Goal: Task Accomplishment & Management: Manage account settings

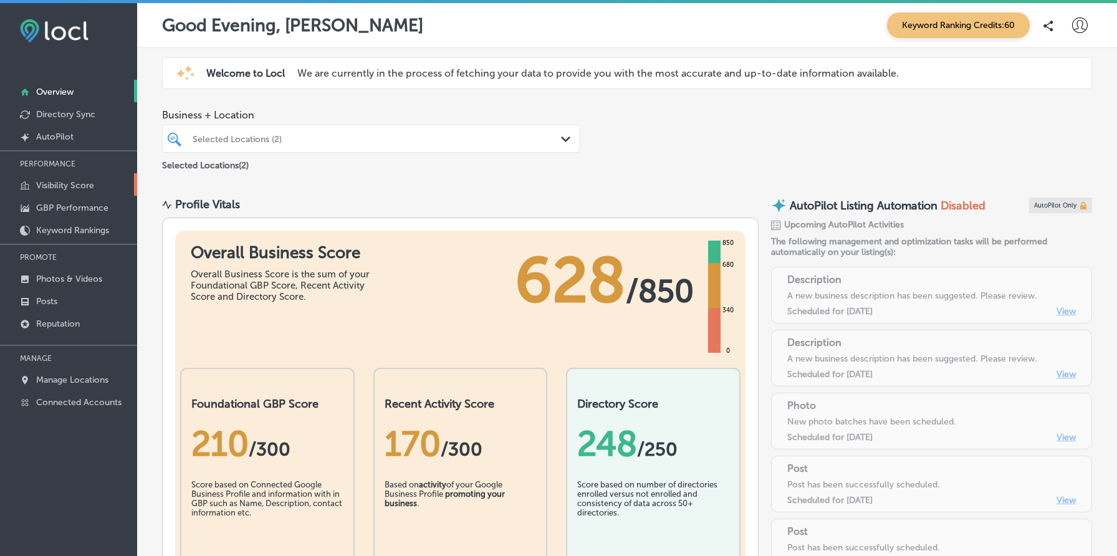
click at [80, 183] on p "Visibility Score" at bounding box center [65, 185] width 58 height 11
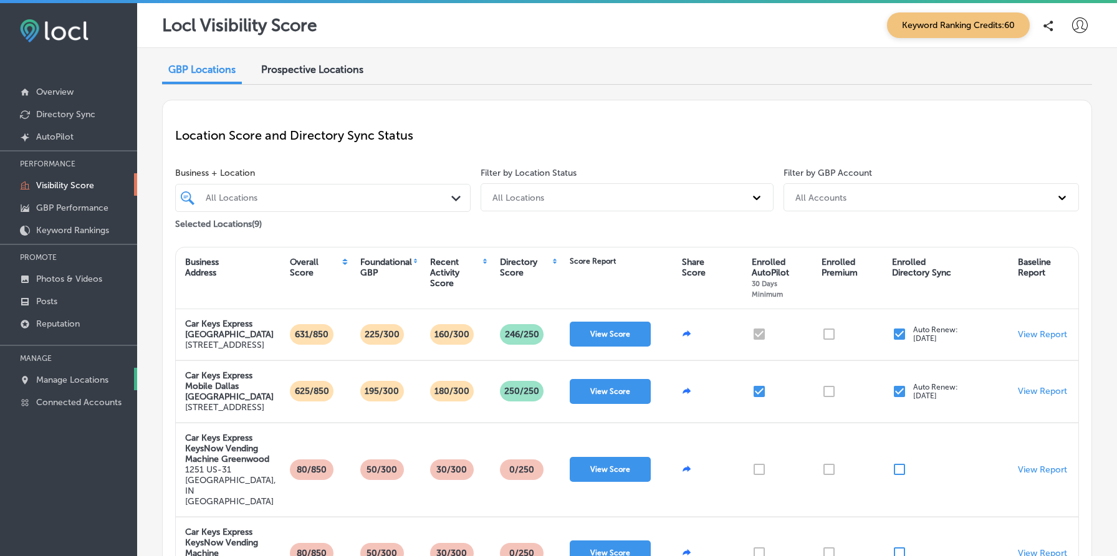
click at [77, 378] on p "Manage Locations" at bounding box center [72, 380] width 72 height 11
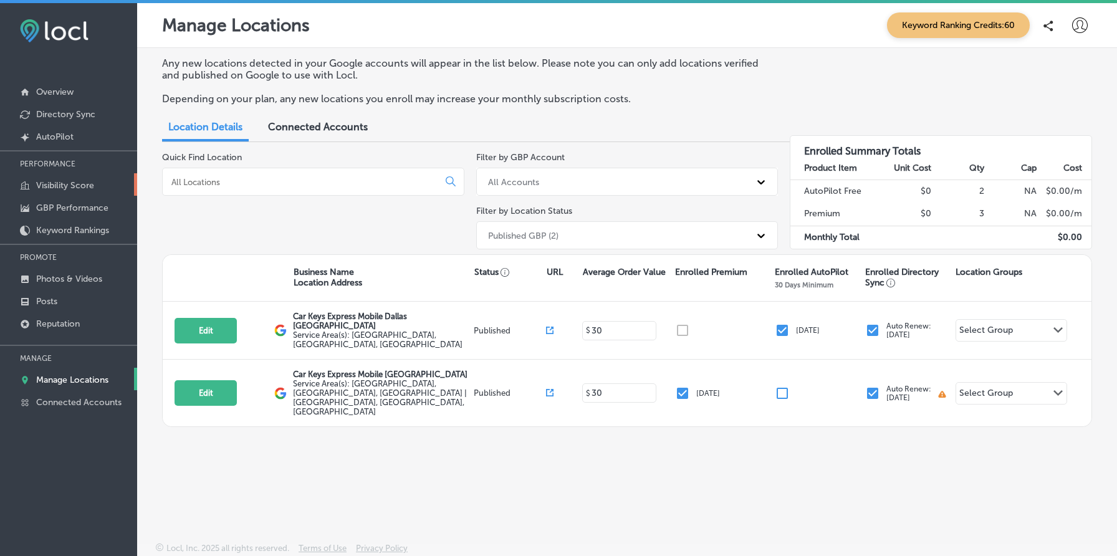
click at [75, 189] on p "Visibility Score" at bounding box center [65, 185] width 58 height 11
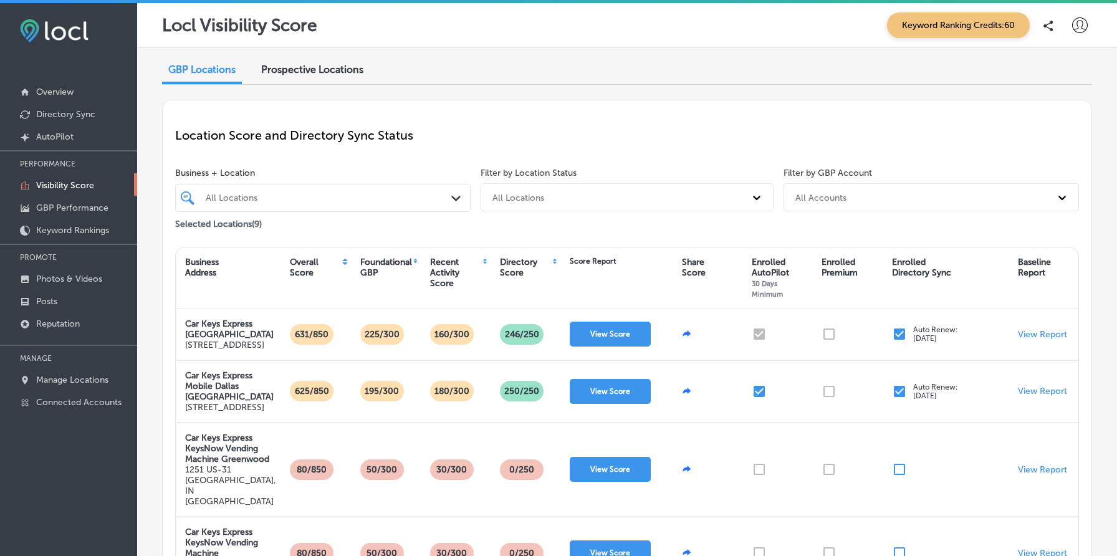
click at [305, 201] on div "All Locations" at bounding box center [329, 198] width 247 height 11
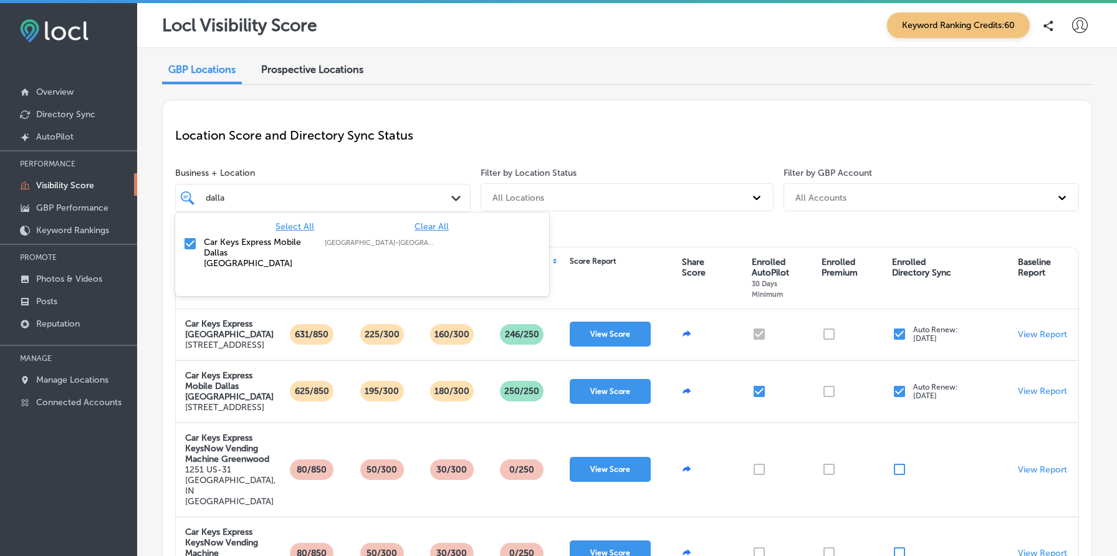
click at [426, 224] on span "Clear All" at bounding box center [432, 226] width 34 height 11
click at [254, 245] on label "Car Keys Express Mobile Dallas Fort Worth" at bounding box center [258, 253] width 108 height 32
type input "dalla"
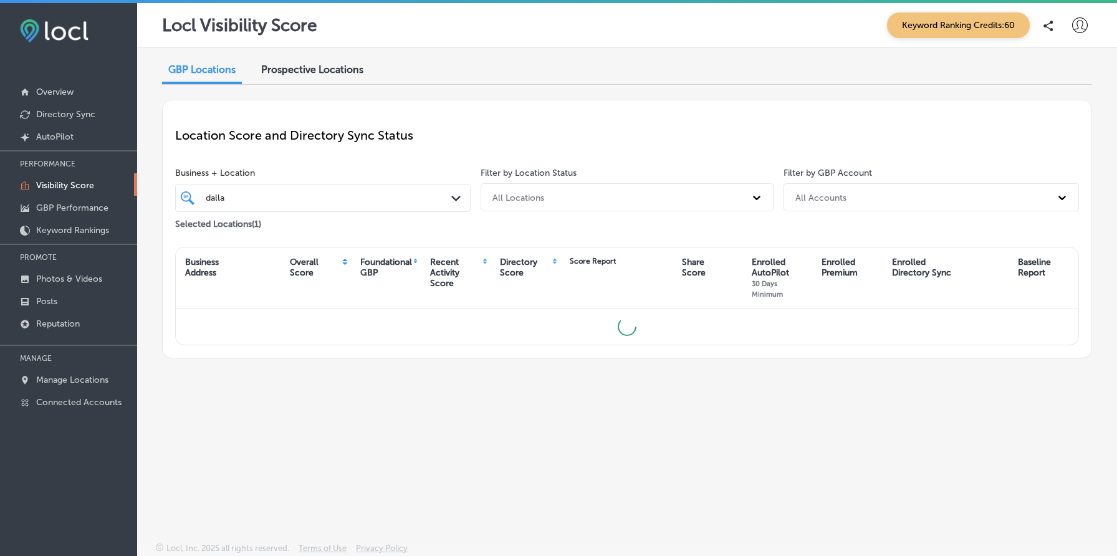
click at [635, 130] on p "Location Score and Directory Sync Status" at bounding box center [627, 135] width 904 height 15
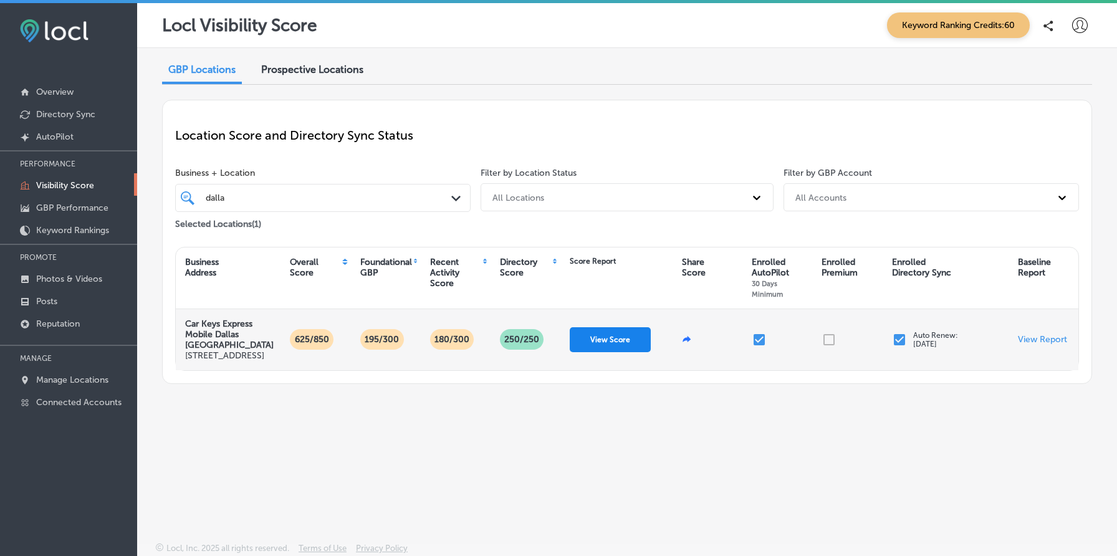
click at [612, 350] on button "View Score" at bounding box center [610, 339] width 81 height 25
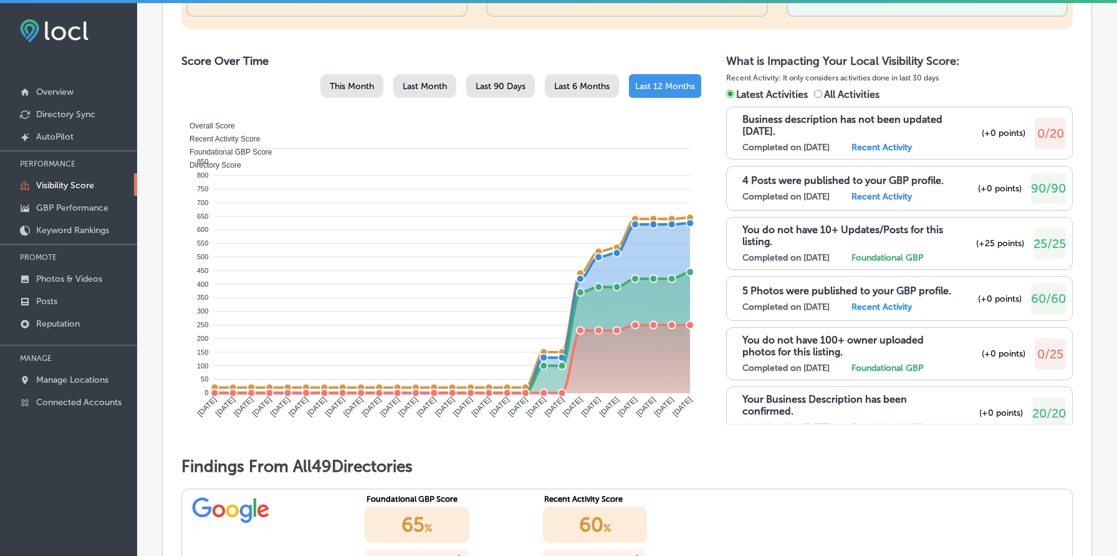
click at [853, 100] on span "All Activities" at bounding box center [851, 95] width 55 height 12
click at [822, 98] on input "All Activities" at bounding box center [818, 94] width 8 height 8
radio input "true"
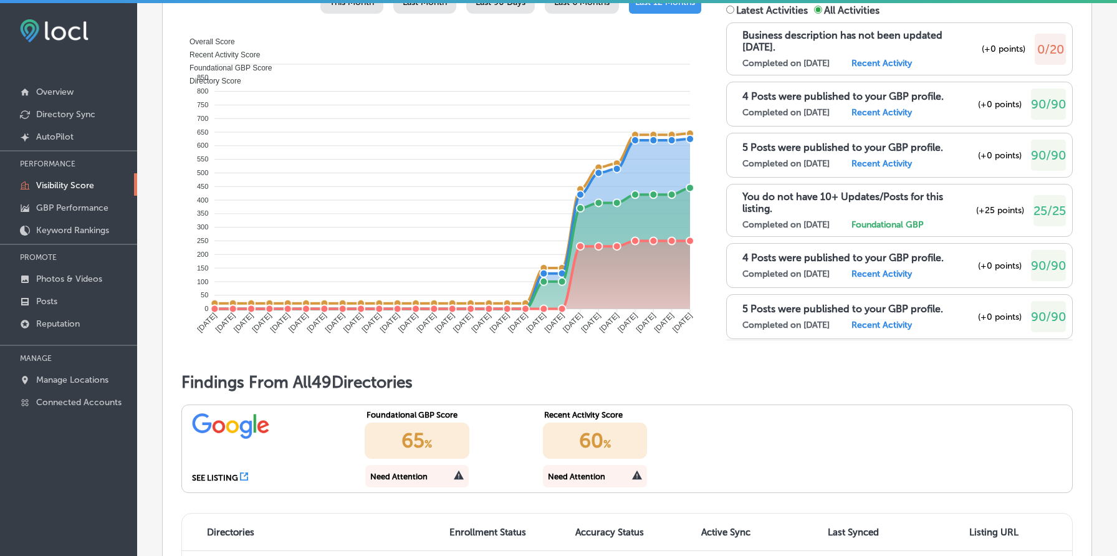
scroll to position [690, 0]
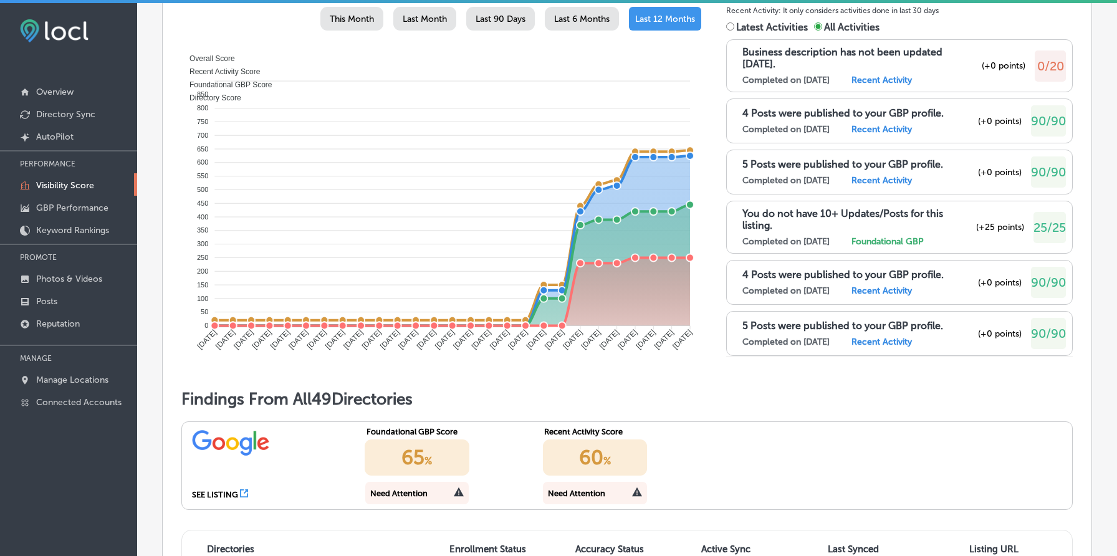
click at [751, 33] on span "Latest Activities" at bounding box center [772, 27] width 72 height 12
click at [734, 31] on input "Latest Activities" at bounding box center [730, 26] width 8 height 8
radio input "true"
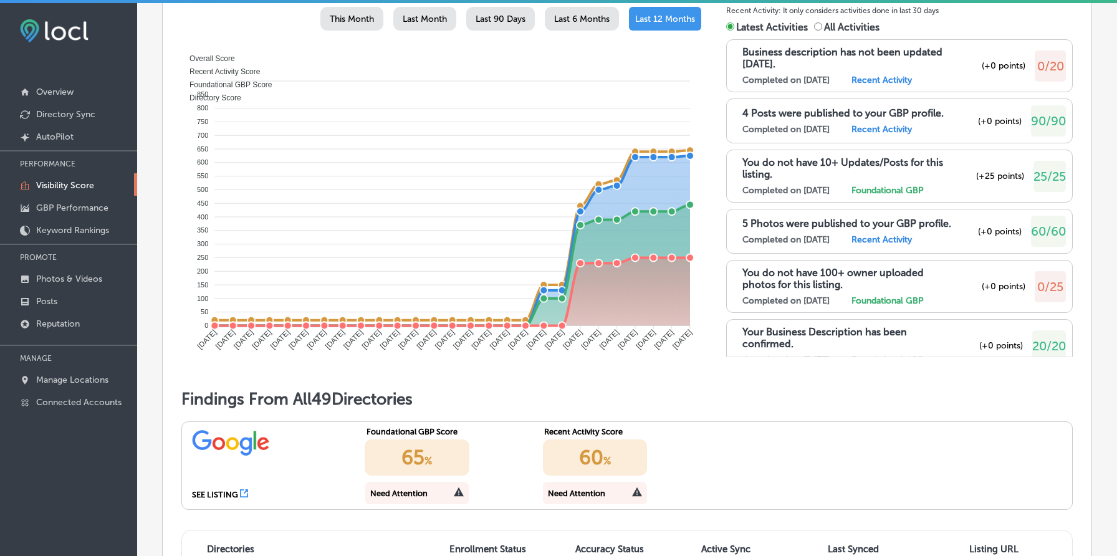
click at [837, 33] on span "All Activities" at bounding box center [851, 27] width 55 height 12
click at [822, 31] on input "All Activities" at bounding box center [818, 26] width 8 height 8
radio input "true"
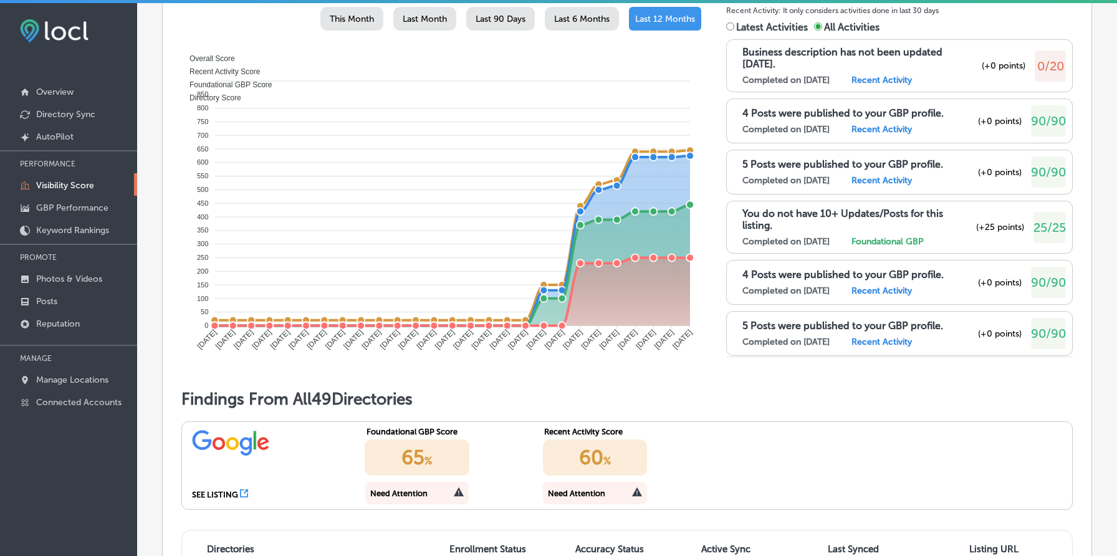
click at [752, 33] on span "Latest Activities" at bounding box center [772, 27] width 72 height 12
click at [734, 31] on input "Latest Activities" at bounding box center [730, 26] width 8 height 8
radio input "true"
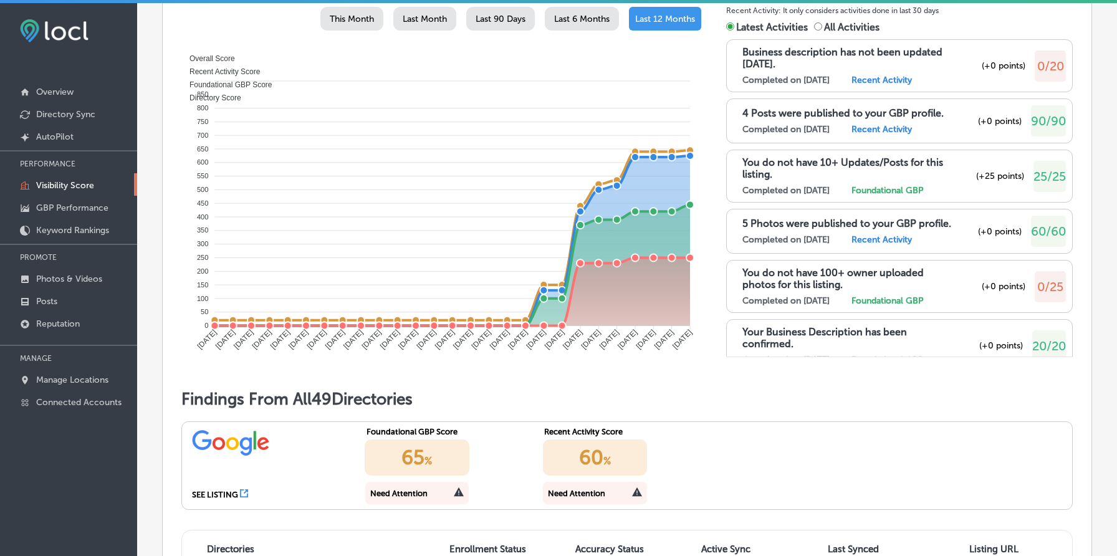
click at [836, 33] on span "All Activities" at bounding box center [851, 27] width 55 height 12
click at [822, 31] on input "All Activities" at bounding box center [818, 26] width 8 height 8
radio input "true"
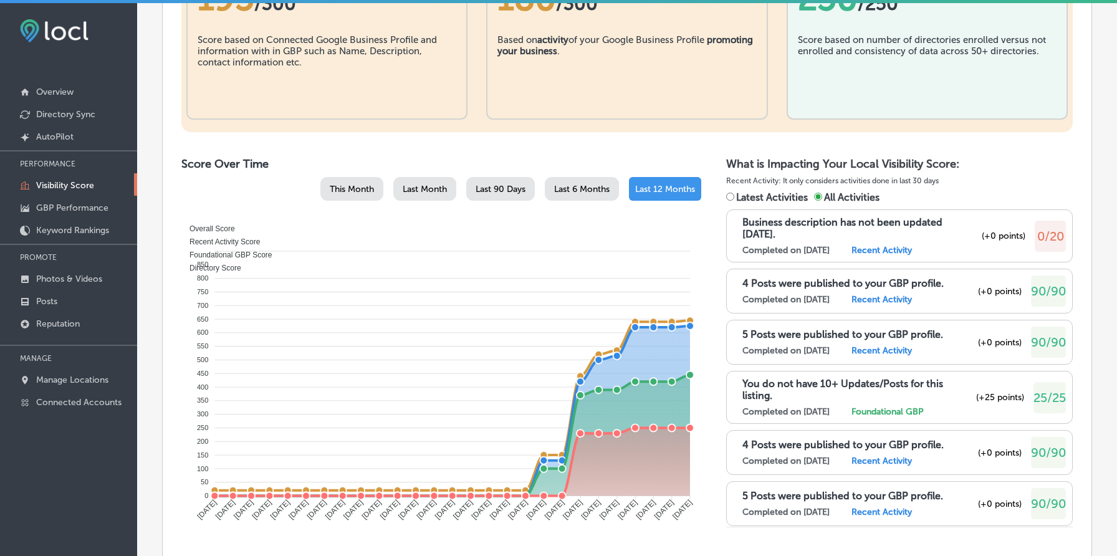
scroll to position [542, 0]
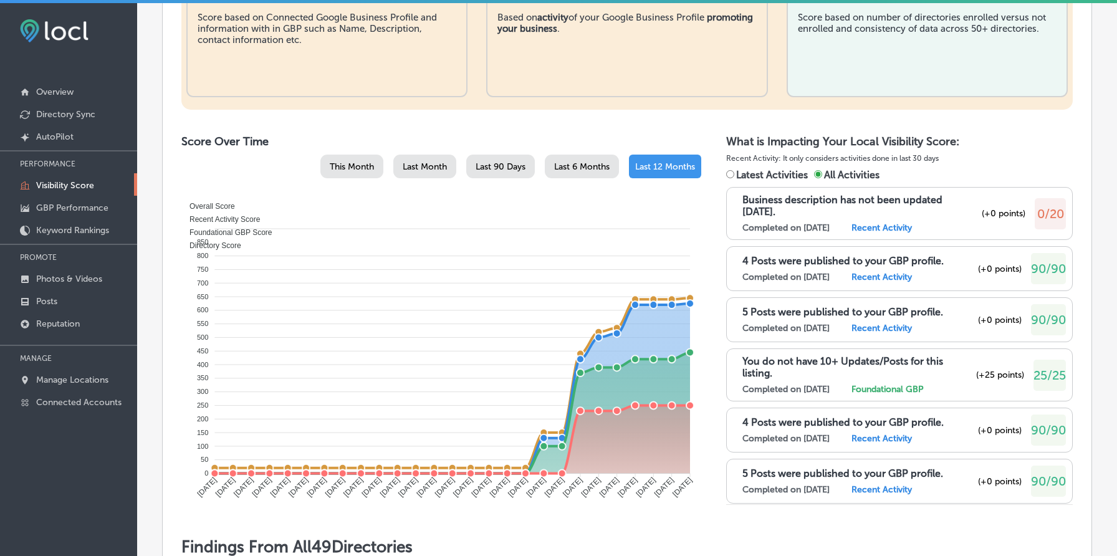
click at [767, 181] on span "Latest Activities" at bounding box center [772, 175] width 72 height 12
click at [734, 178] on input "Latest Activities" at bounding box center [730, 174] width 8 height 8
radio input "true"
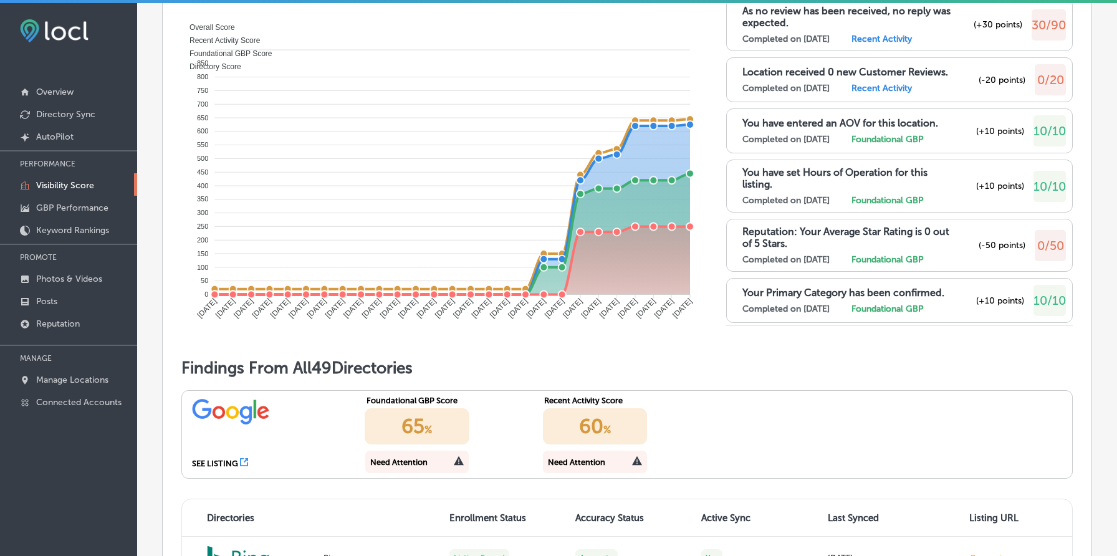
scroll to position [724, 0]
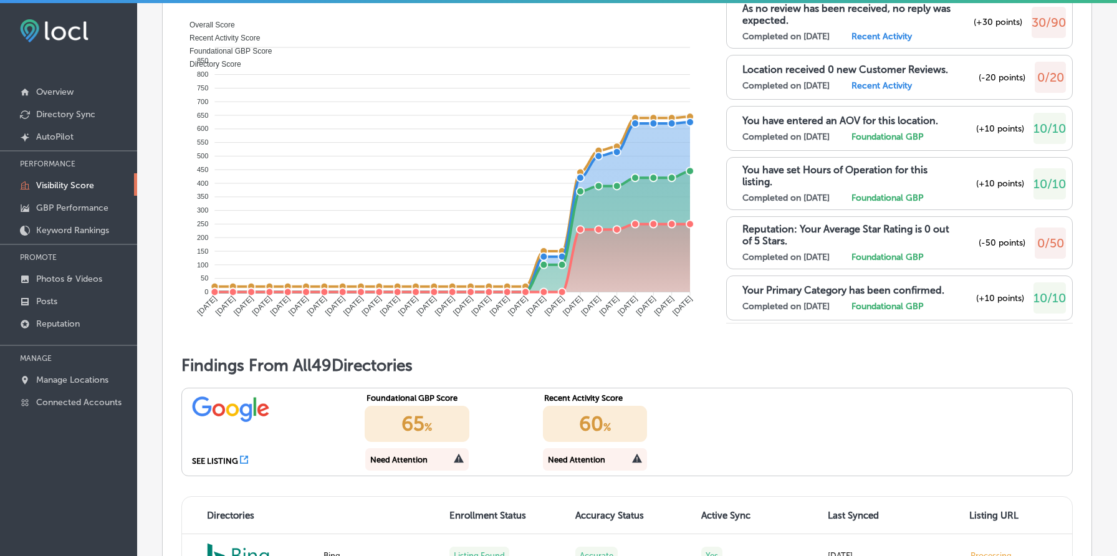
click at [944, 262] on div "Completed on 6/17/2025 Foundational GBP" at bounding box center [847, 257] width 210 height 11
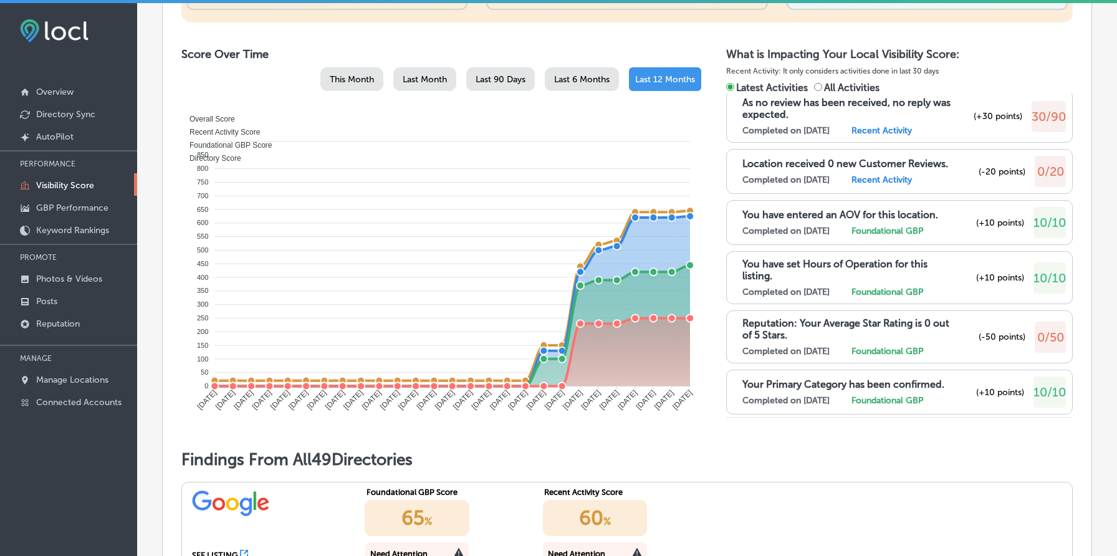
scroll to position [603, 0]
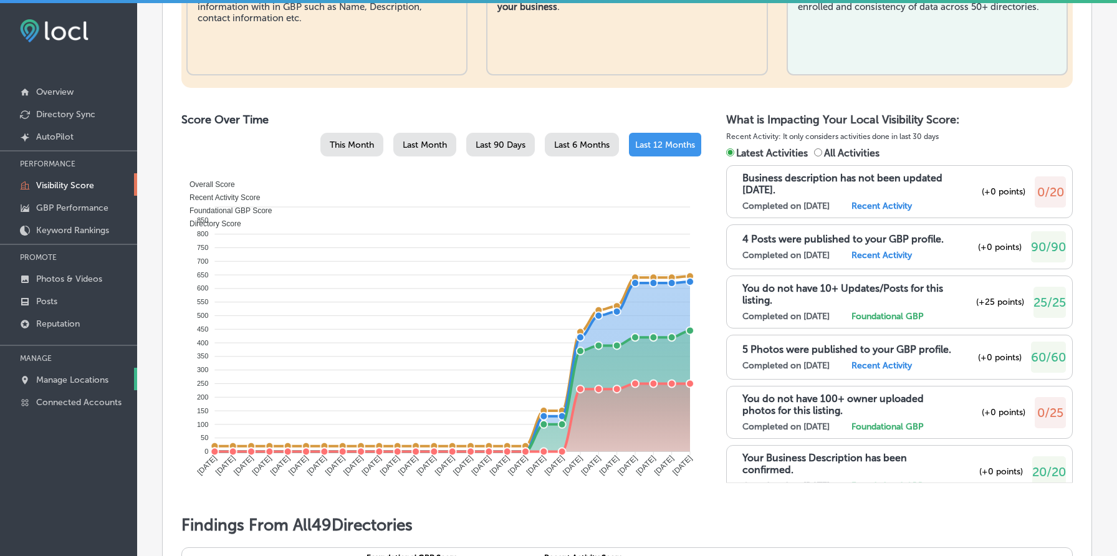
click at [96, 375] on p "Manage Locations" at bounding box center [72, 380] width 72 height 11
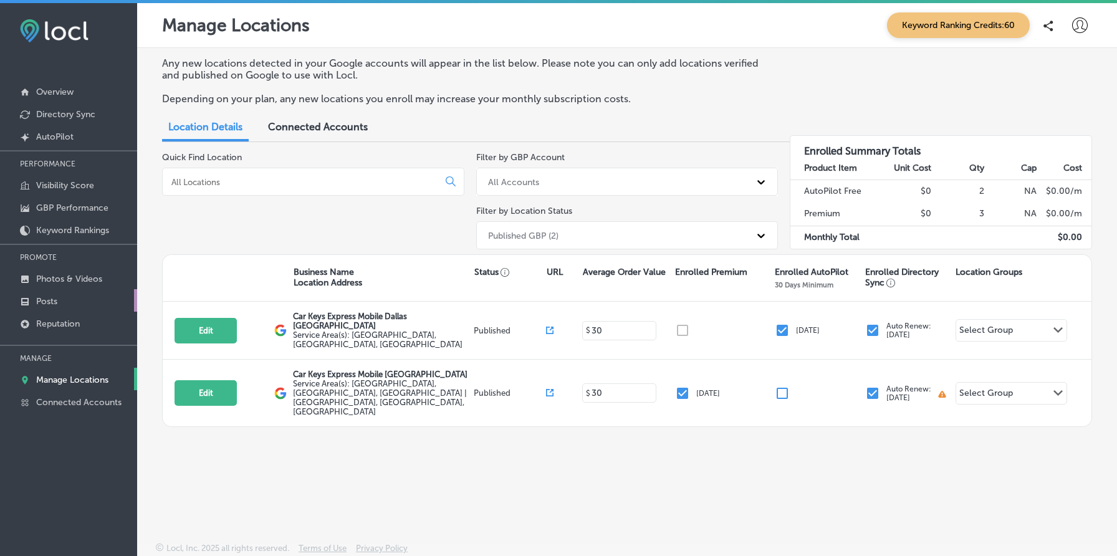
click at [82, 297] on link "Posts" at bounding box center [68, 300] width 137 height 22
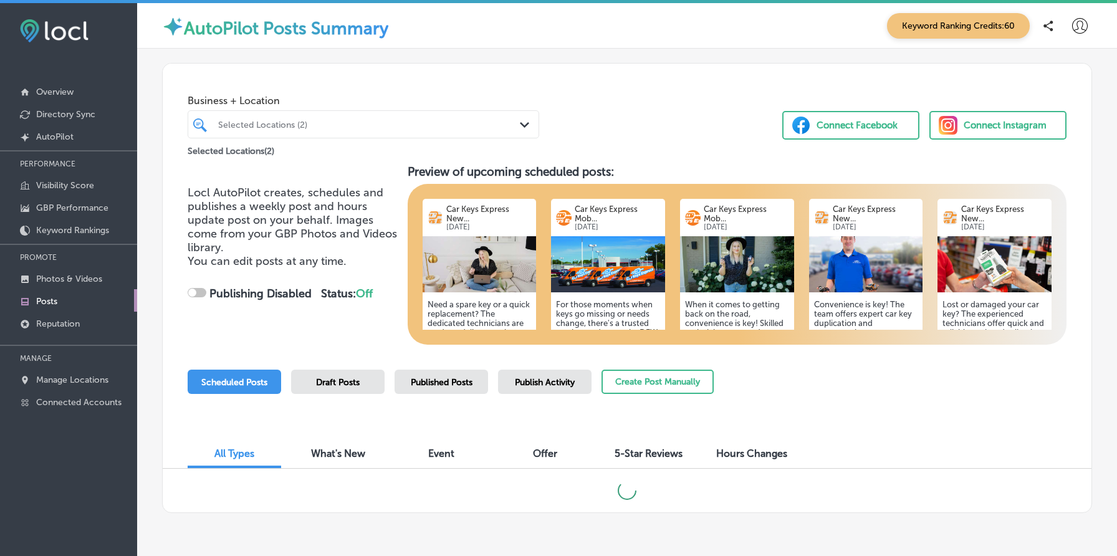
checkbox input "true"
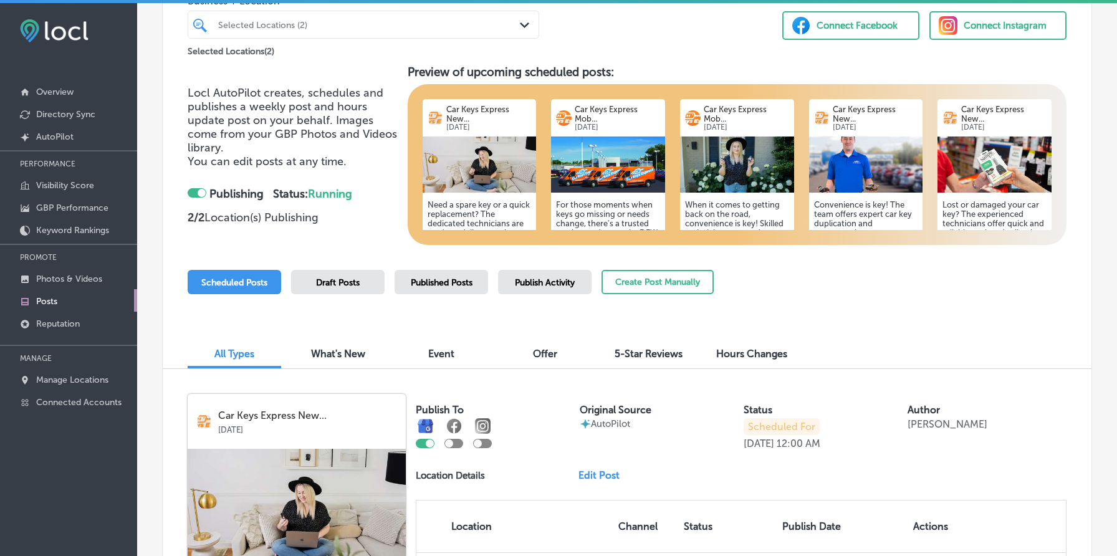
scroll to position [99, 0]
click at [454, 282] on span "Published Posts" at bounding box center [442, 283] width 62 height 11
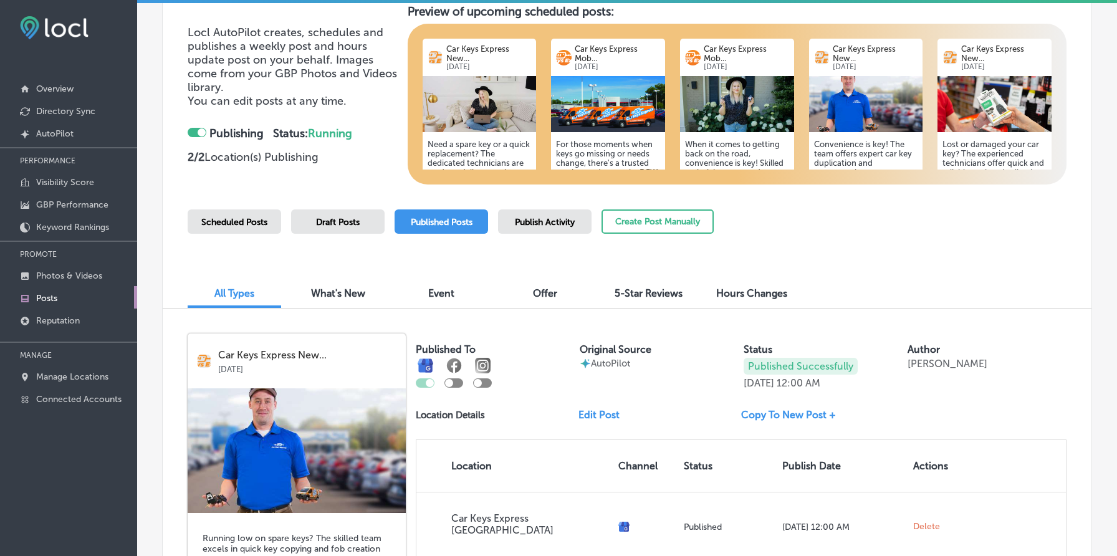
scroll to position [152, 0]
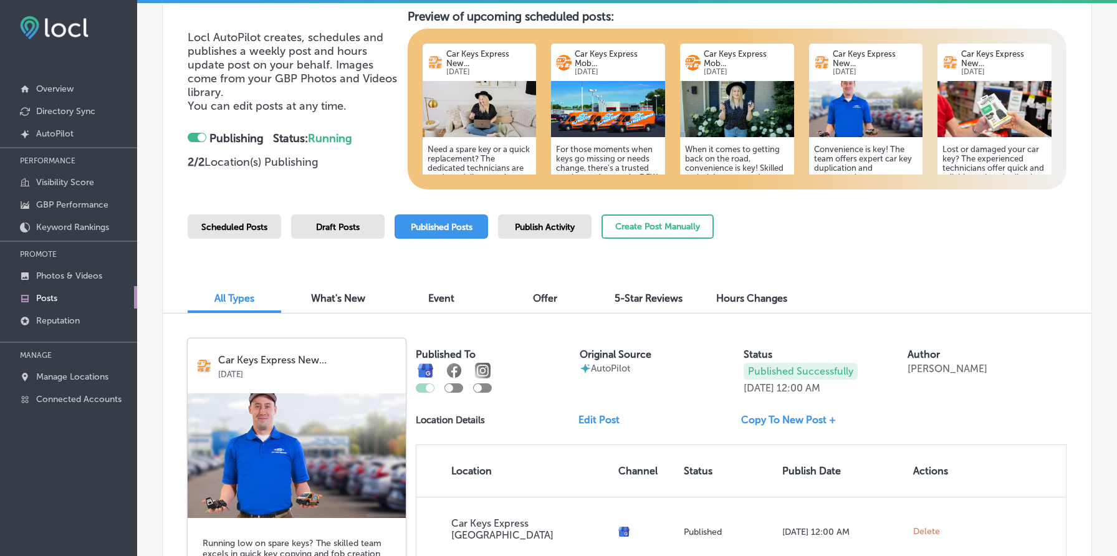
click at [561, 219] on div "Publish Activity" at bounding box center [545, 226] width 94 height 24
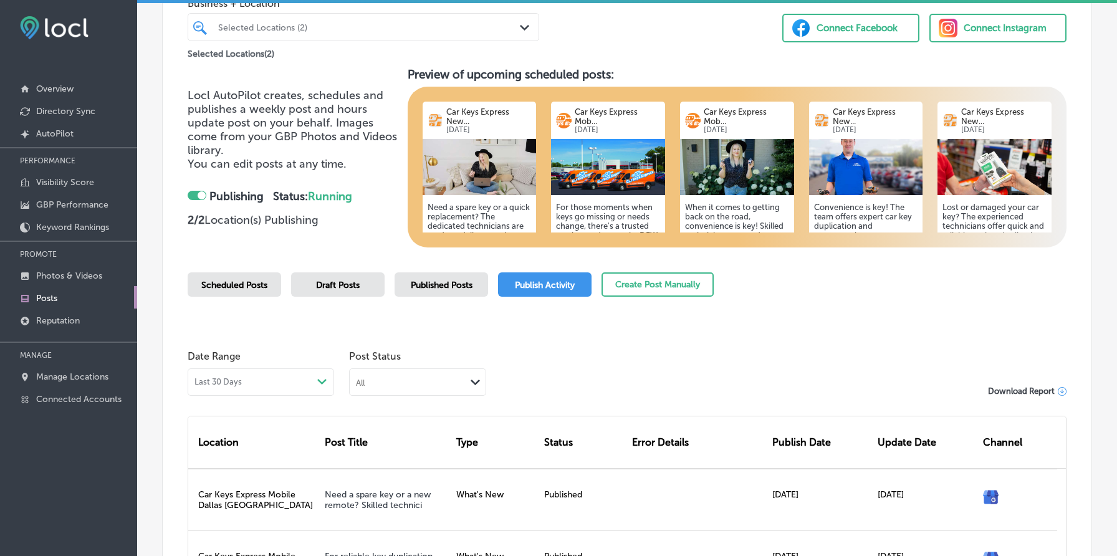
scroll to position [87, 0]
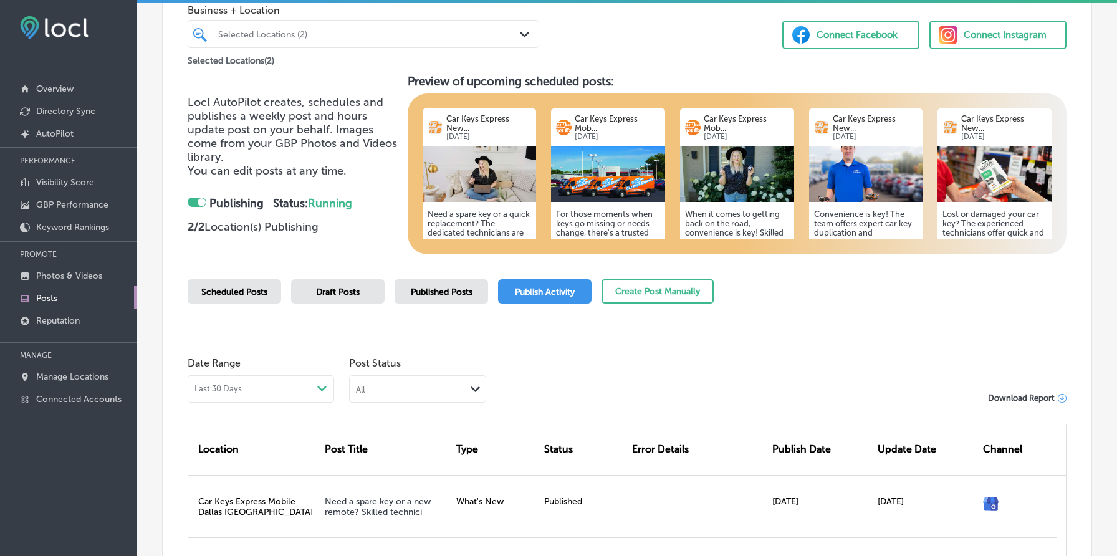
click at [252, 291] on span "Scheduled Posts" at bounding box center [234, 292] width 66 height 11
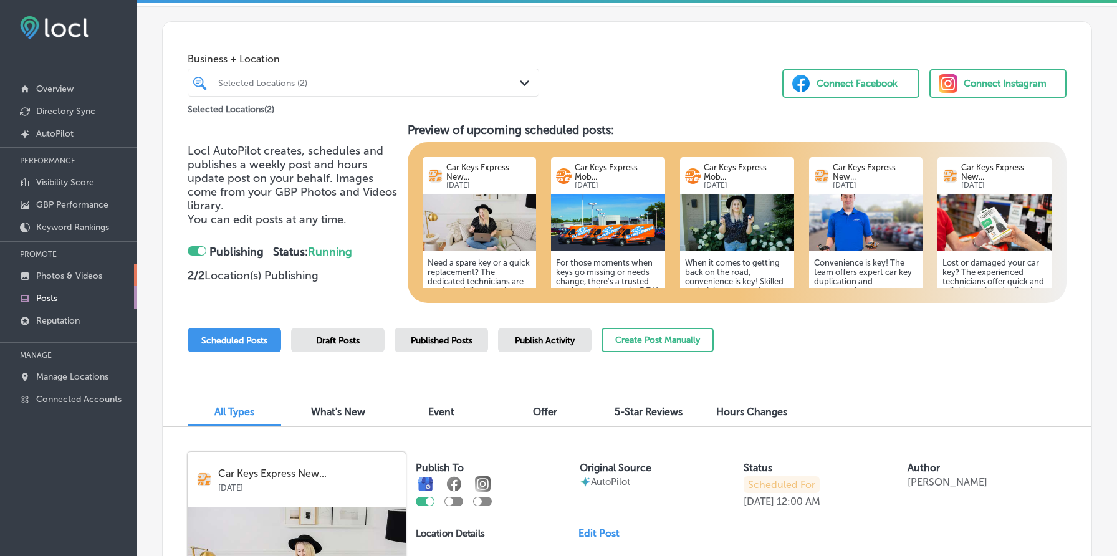
scroll to position [87, 0]
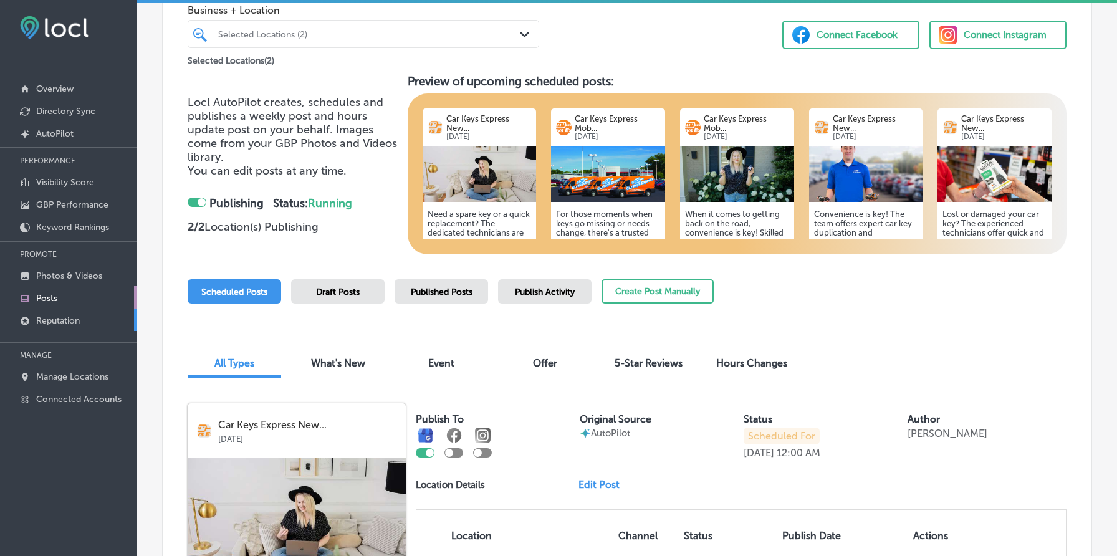
click at [89, 310] on link "Reputation" at bounding box center [68, 320] width 137 height 22
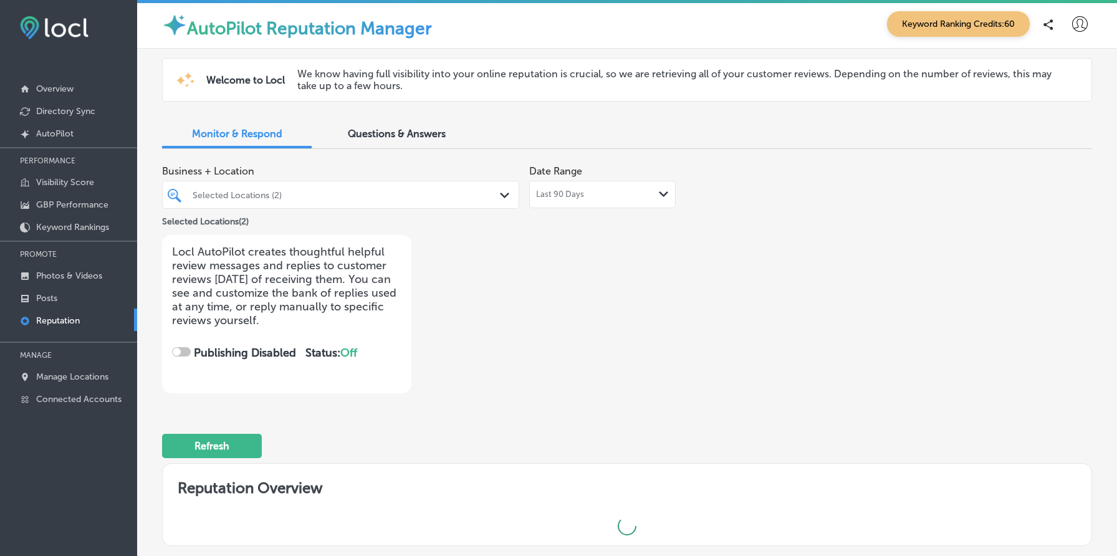
checkbox input "true"
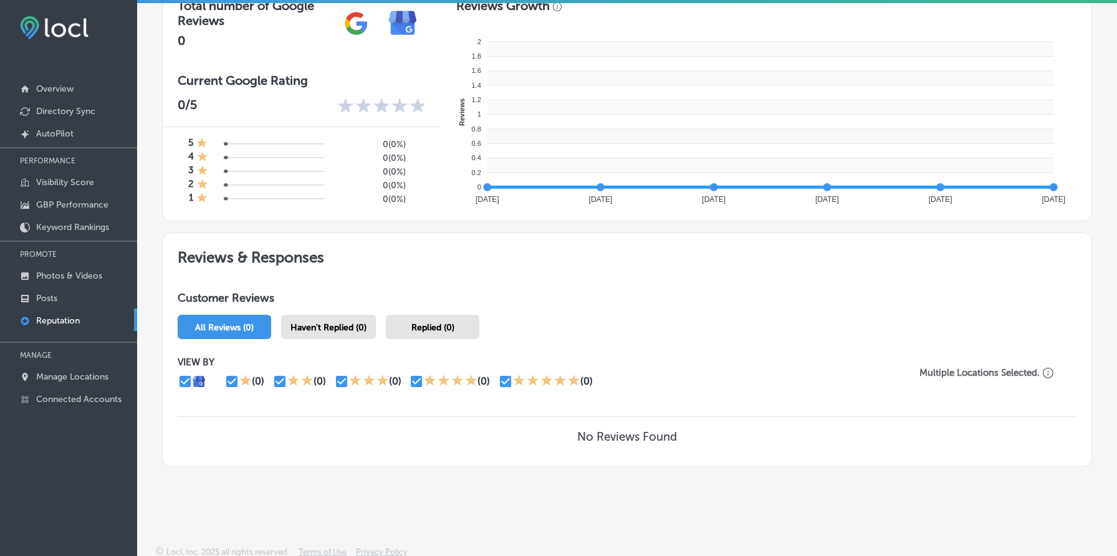
scroll to position [527, 0]
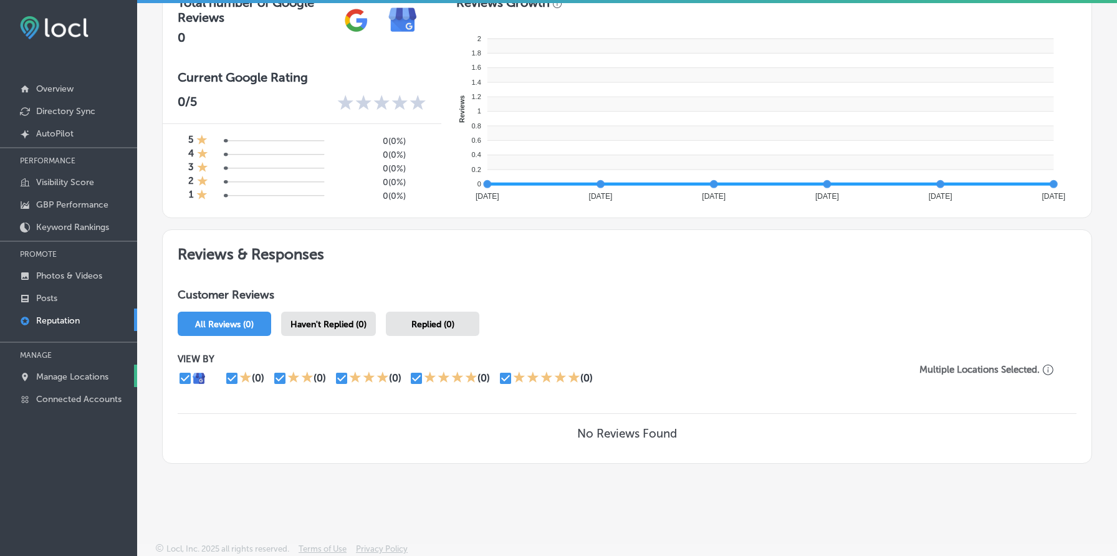
click at [92, 375] on p "Manage Locations" at bounding box center [72, 377] width 72 height 11
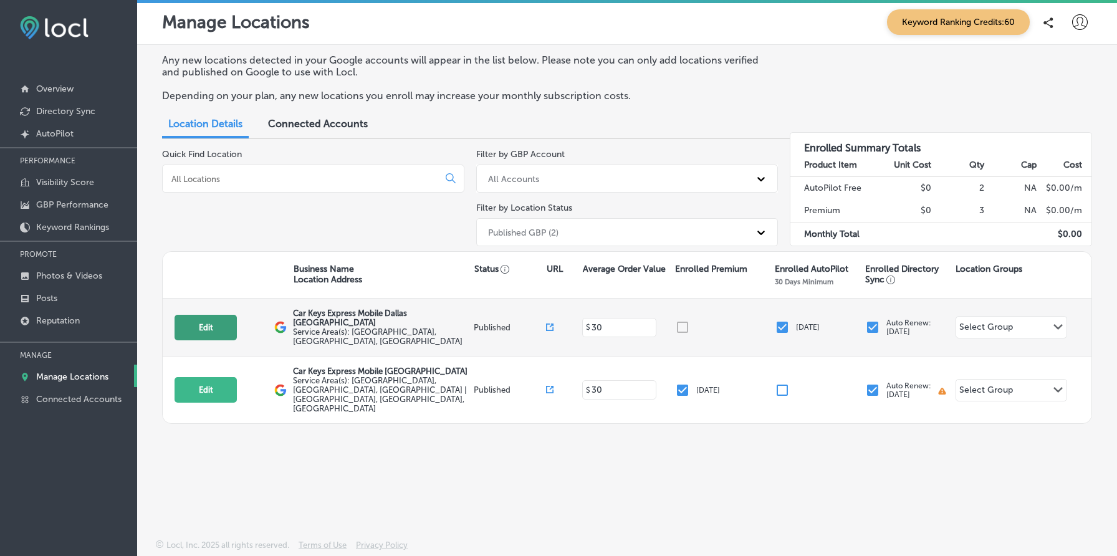
click at [201, 322] on button "Edit" at bounding box center [206, 328] width 62 height 26
select select "US"
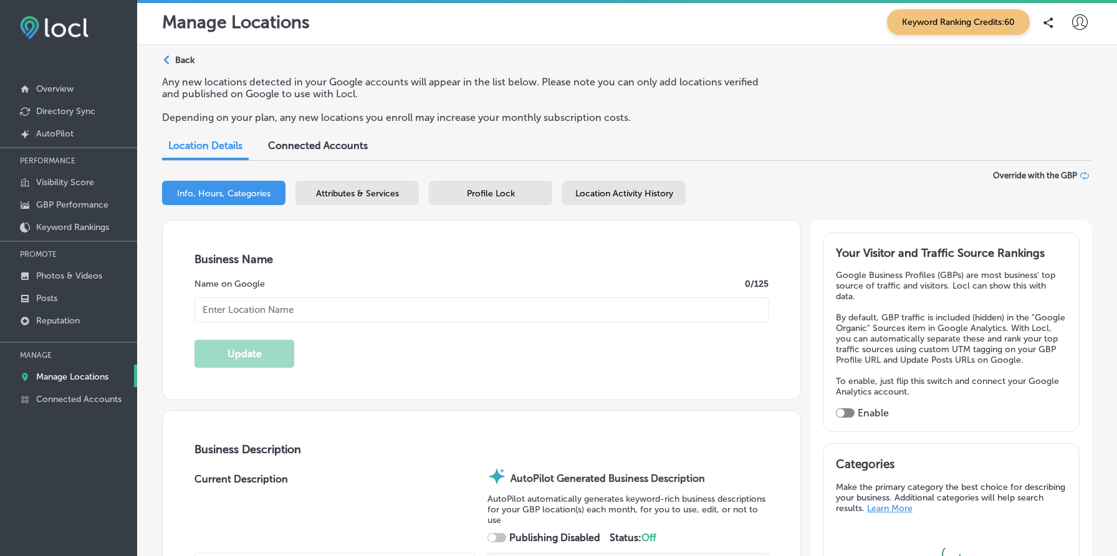
checkbox input "true"
type input "Car Keys Express Mobile Dallas Fort Worth"
type input "https://store.carkeysexpress.com/"
type input "+1 855 869 5397"
type textarea "Car Keys Express Mobile Dallas Fort Worth specializes in precise key duplicatio…"
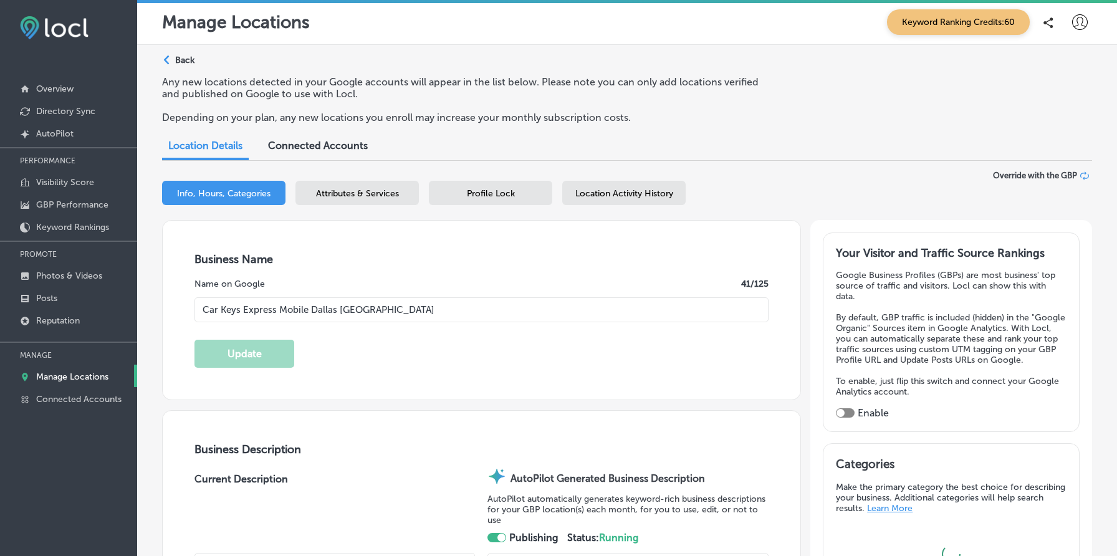
type textarea "Car Keys Express Mobile Dallas Fort Worth delivers expert key duplication and a…"
checkbox input "false"
type input "12101 Sycamore Station Place"
type input "Suite 101"
type input "Louisville"
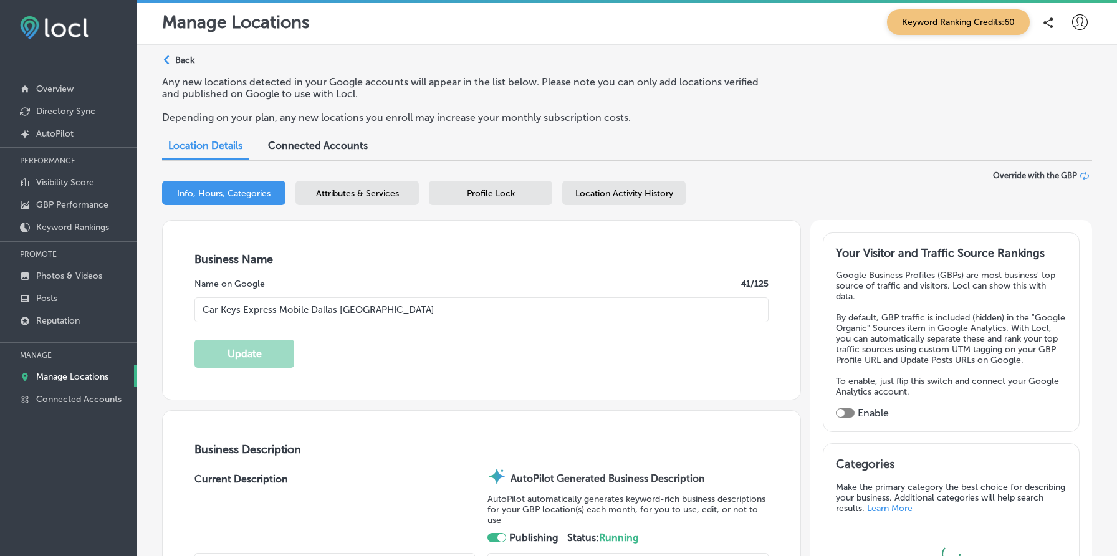
type input "40299"
type input "US"
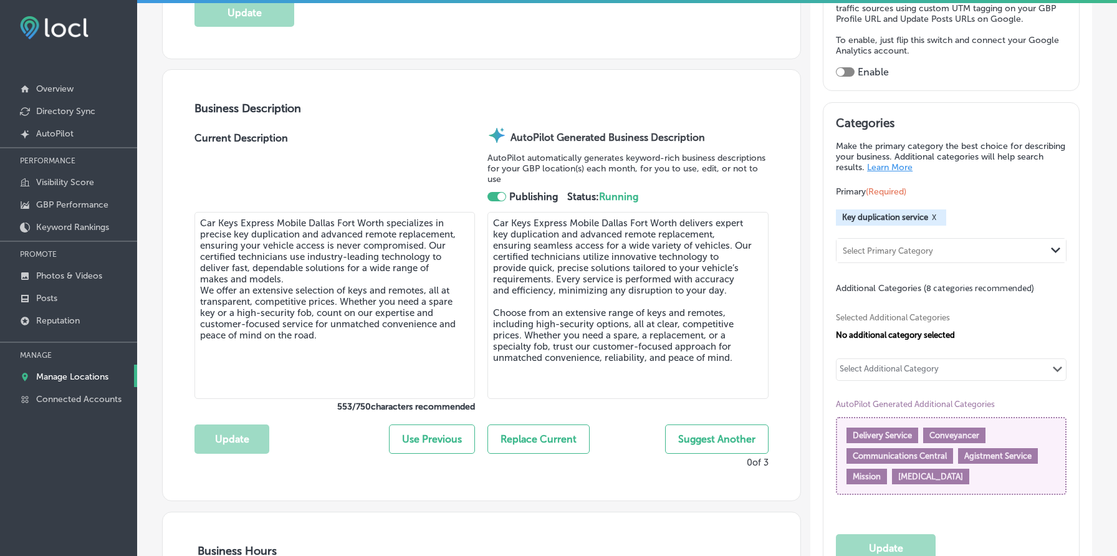
scroll to position [350, 0]
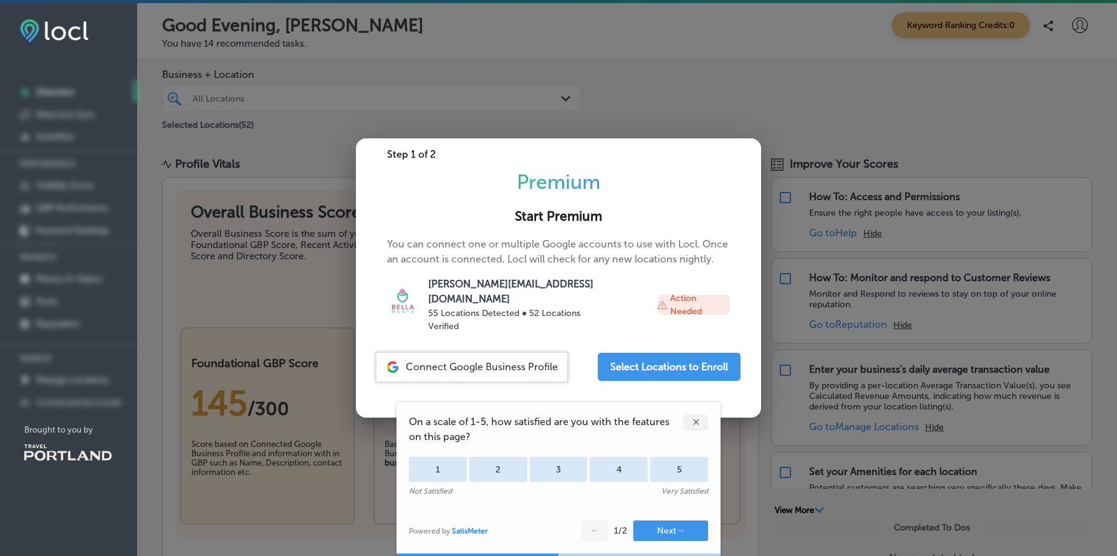
click at [848, 183] on div at bounding box center [558, 278] width 1117 height 556
click at [693, 417] on div "✕" at bounding box center [695, 423] width 25 height 16
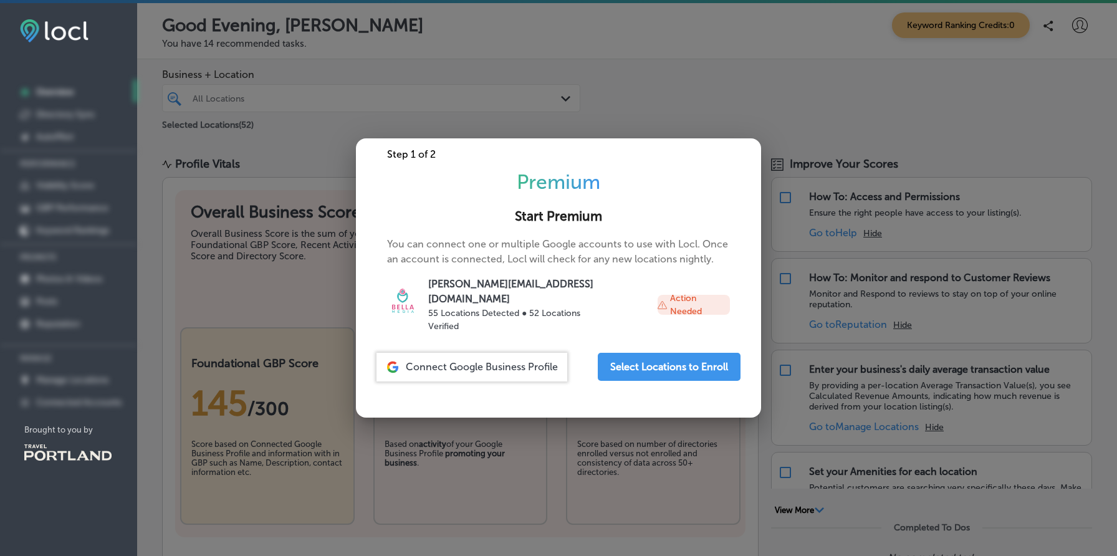
click at [673, 297] on p "Action Needed" at bounding box center [700, 305] width 60 height 26
click at [658, 300] on icon at bounding box center [663, 305] width 10 height 10
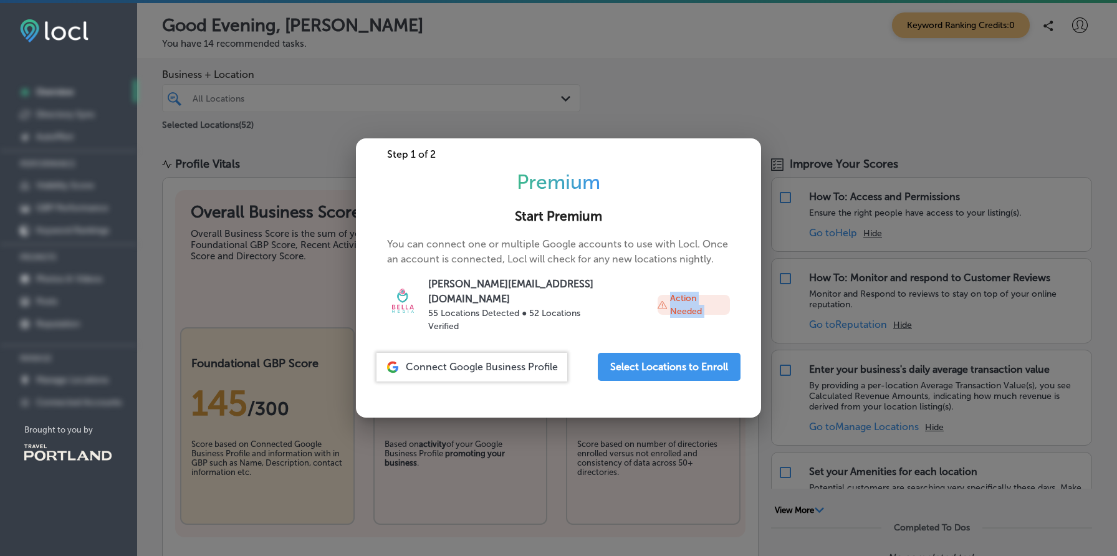
click at [658, 300] on icon at bounding box center [663, 305] width 10 height 10
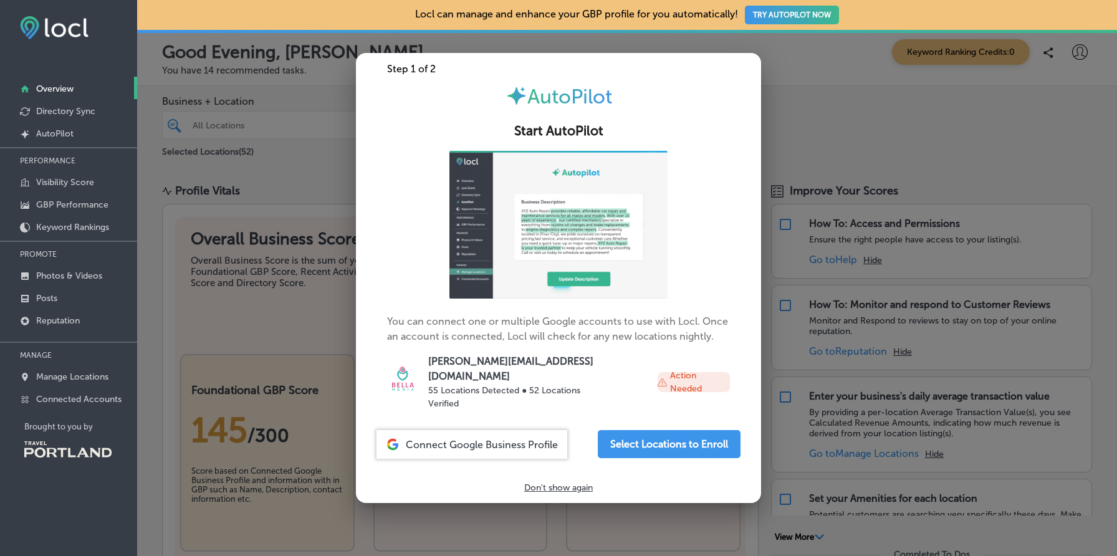
click at [178, 229] on div at bounding box center [558, 278] width 1117 height 556
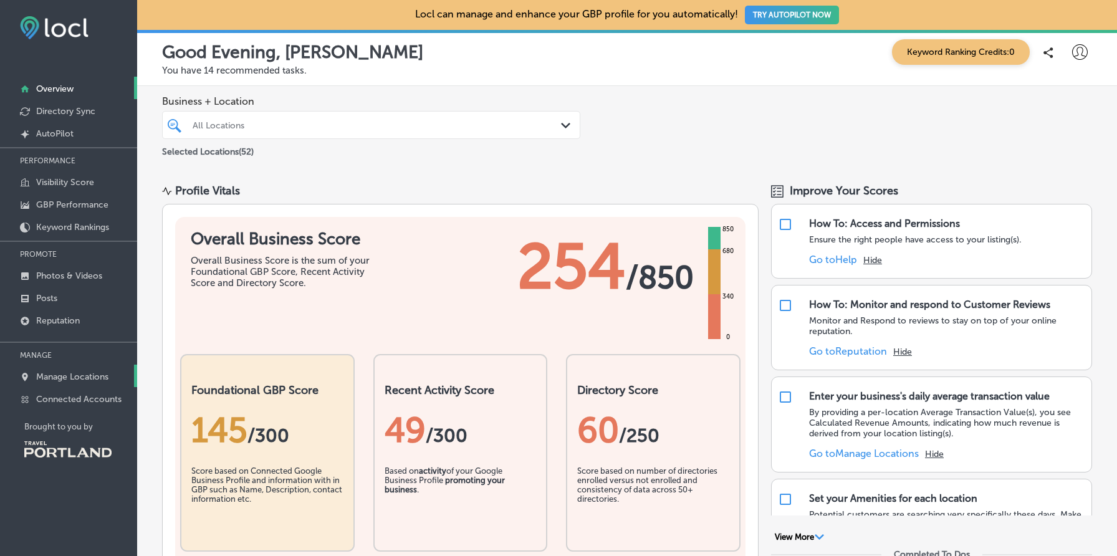
click at [84, 369] on link "Manage Locations" at bounding box center [68, 376] width 137 height 22
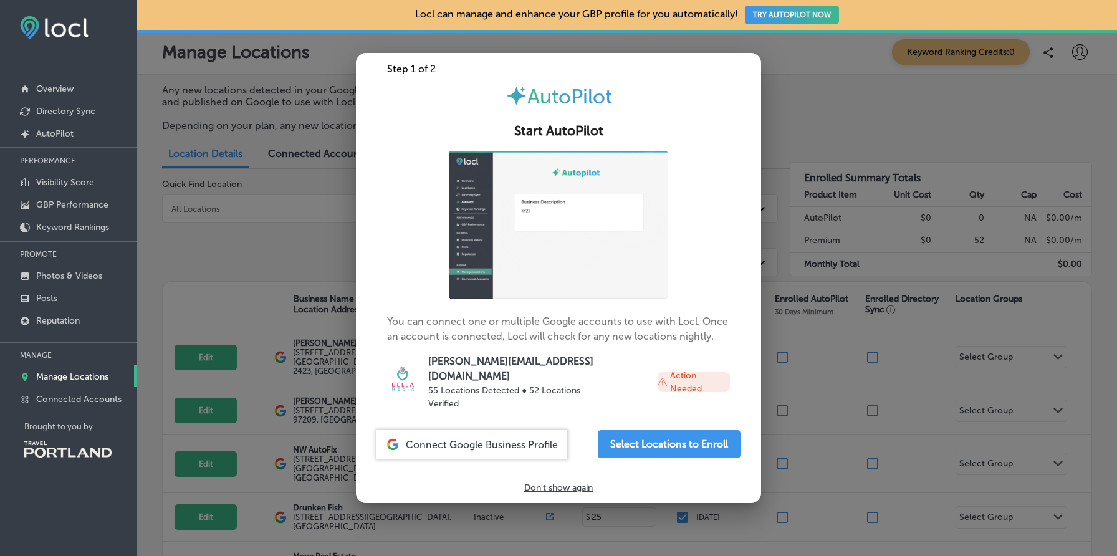
click at [241, 348] on div at bounding box center [558, 278] width 1117 height 556
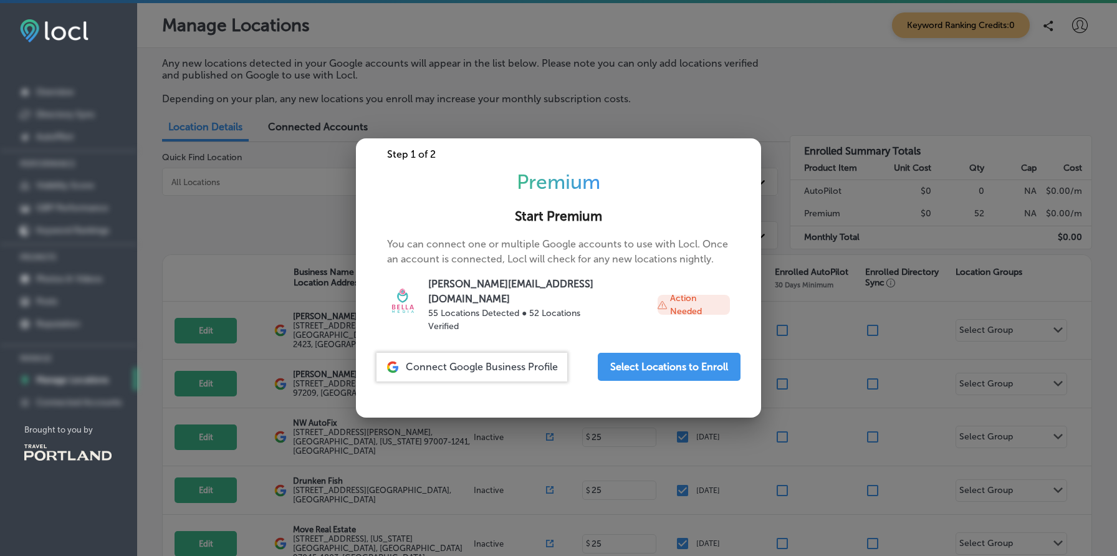
click at [931, 353] on div at bounding box center [558, 278] width 1117 height 556
click at [934, 220] on div at bounding box center [558, 278] width 1117 height 556
